Goal: Check status

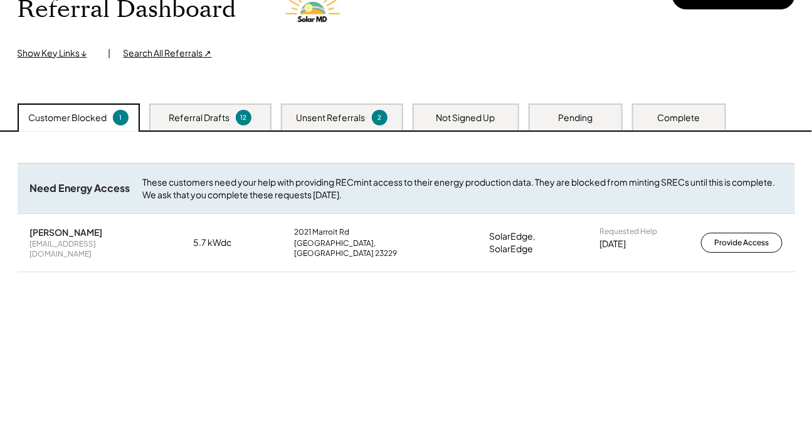
click at [413, 44] on div "Referral Dashboard Show Key Links ↓ | Search All Referrals ↗ Create New Referral" at bounding box center [407, 17] width 778 height 85
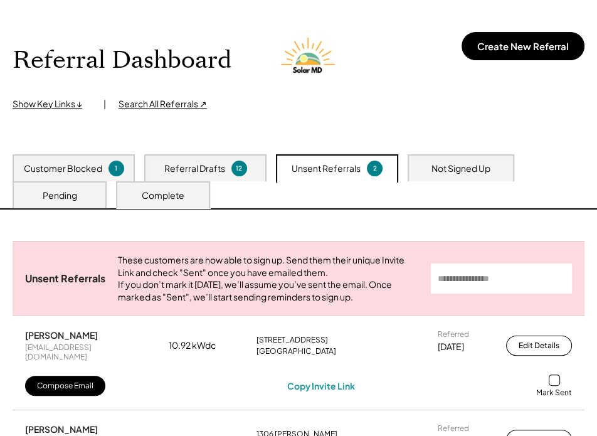
scroll to position [171, 0]
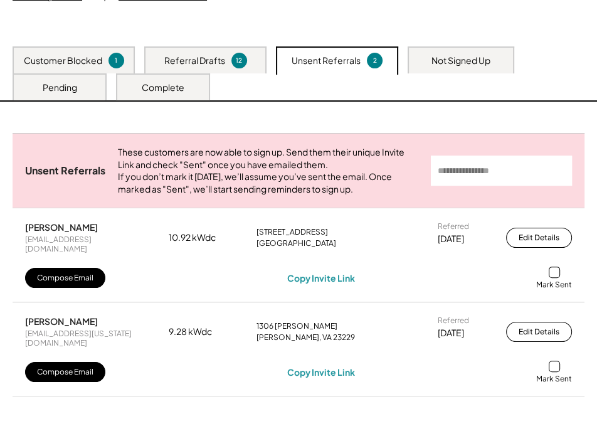
click at [67, 89] on div "Pending" at bounding box center [60, 88] width 35 height 13
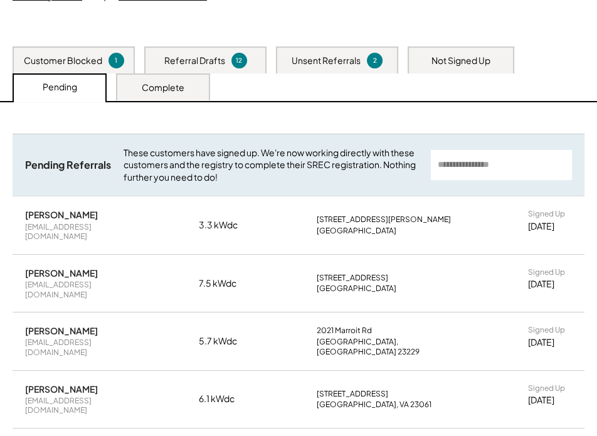
click at [111, 56] on div "1" at bounding box center [116, 60] width 12 height 9
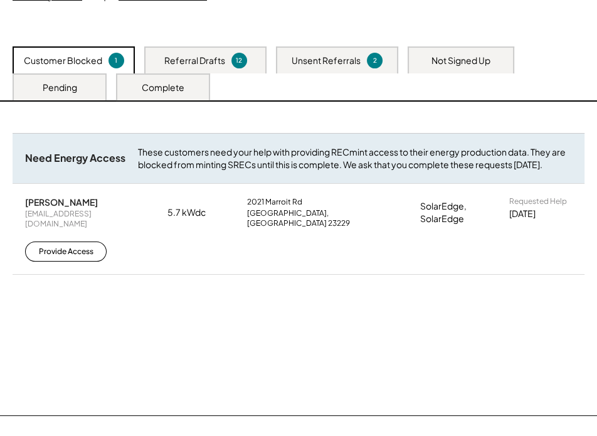
click at [149, 84] on div "Complete" at bounding box center [163, 88] width 43 height 13
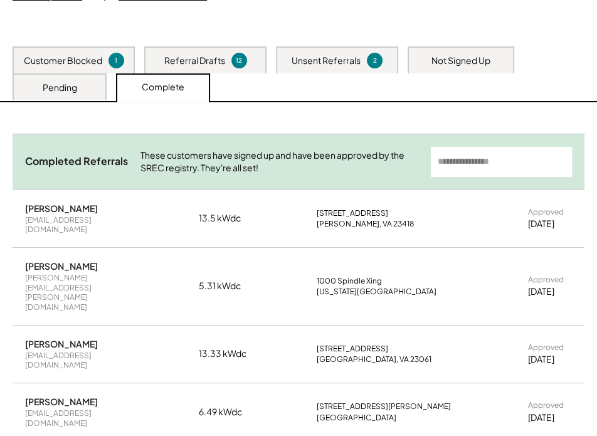
click at [62, 95] on div "Pending" at bounding box center [60, 86] width 94 height 27
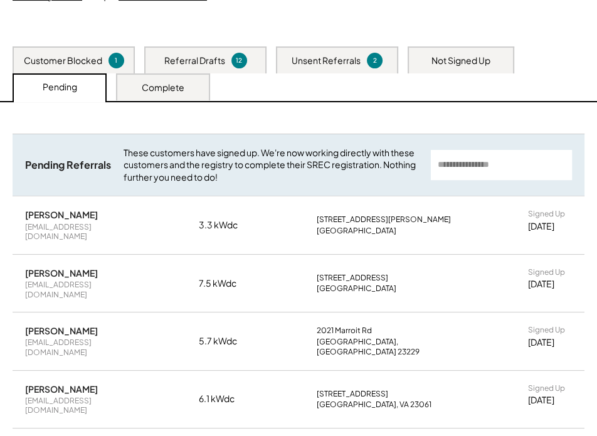
click at [88, 61] on div "Customer Blocked" at bounding box center [63, 61] width 78 height 13
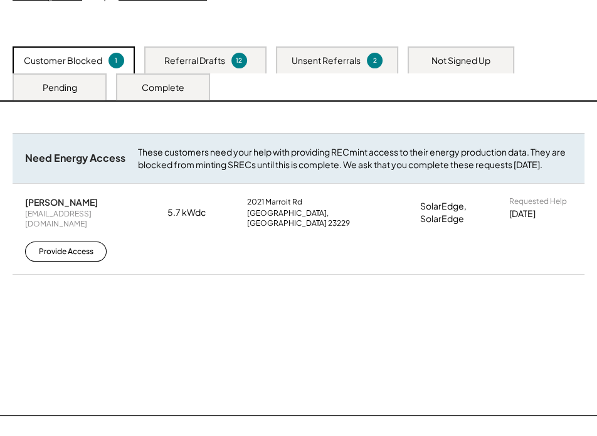
click at [68, 88] on div "Pending" at bounding box center [60, 88] width 35 height 13
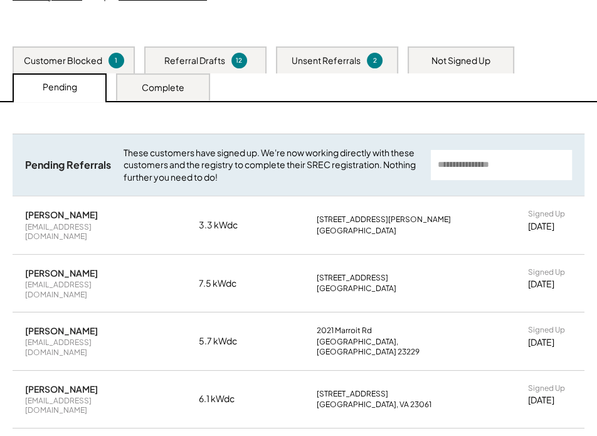
click at [40, 213] on div "Vicente Belmonte" at bounding box center [61, 214] width 73 height 11
click at [41, 213] on div "Vicente Belmonte" at bounding box center [61, 214] width 73 height 11
copy div "Vicente Belmonte"
click at [36, 267] on div "[PERSON_NAME]" at bounding box center [61, 272] width 73 height 11
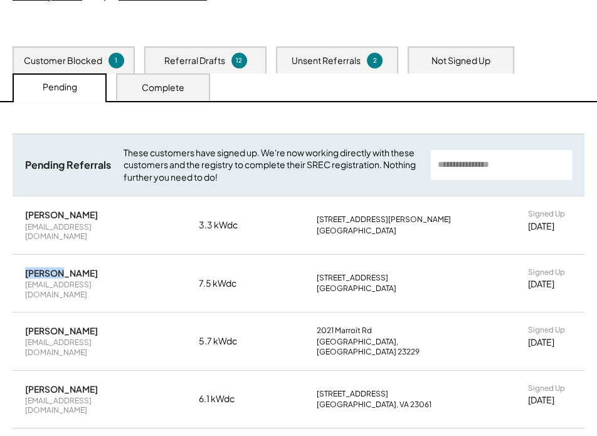
click at [37, 267] on div "[PERSON_NAME]" at bounding box center [61, 272] width 73 height 11
copy div "[PERSON_NAME]"
click at [79, 57] on div "Customer Blocked" at bounding box center [63, 61] width 78 height 13
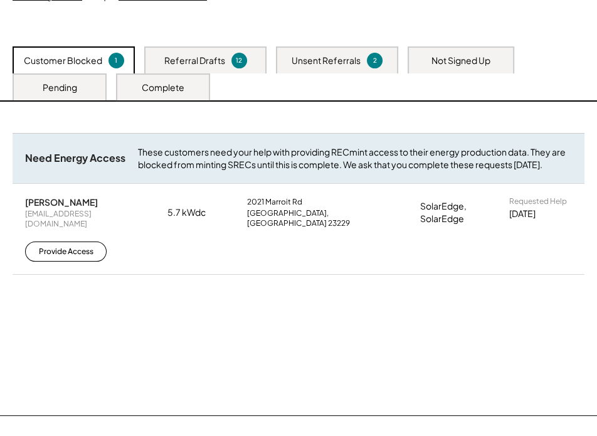
click at [65, 87] on div "Pending" at bounding box center [60, 88] width 35 height 13
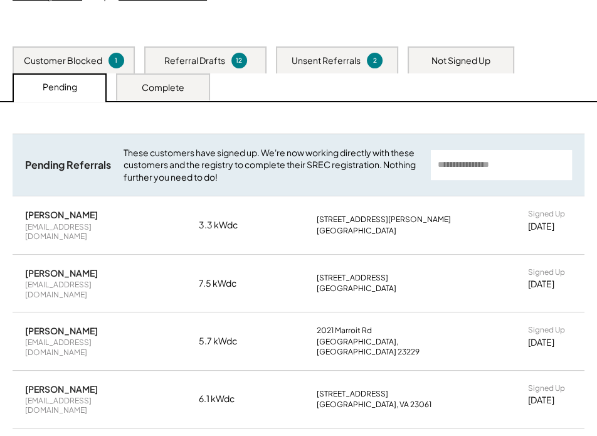
click at [73, 47] on div "Customer Blocked 1" at bounding box center [74, 59] width 122 height 27
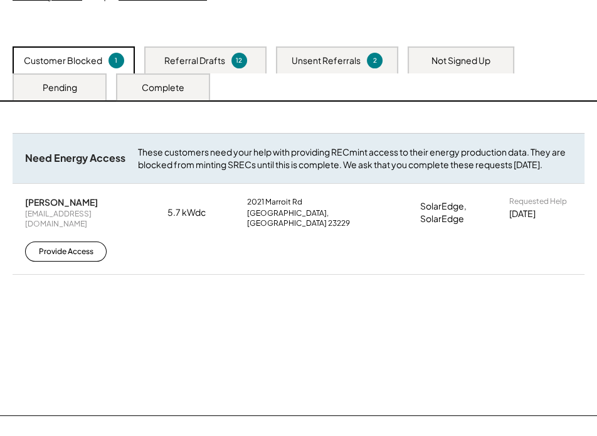
click at [62, 78] on div "Pending" at bounding box center [60, 86] width 94 height 27
